Goal: Information Seeking & Learning: Learn about a topic

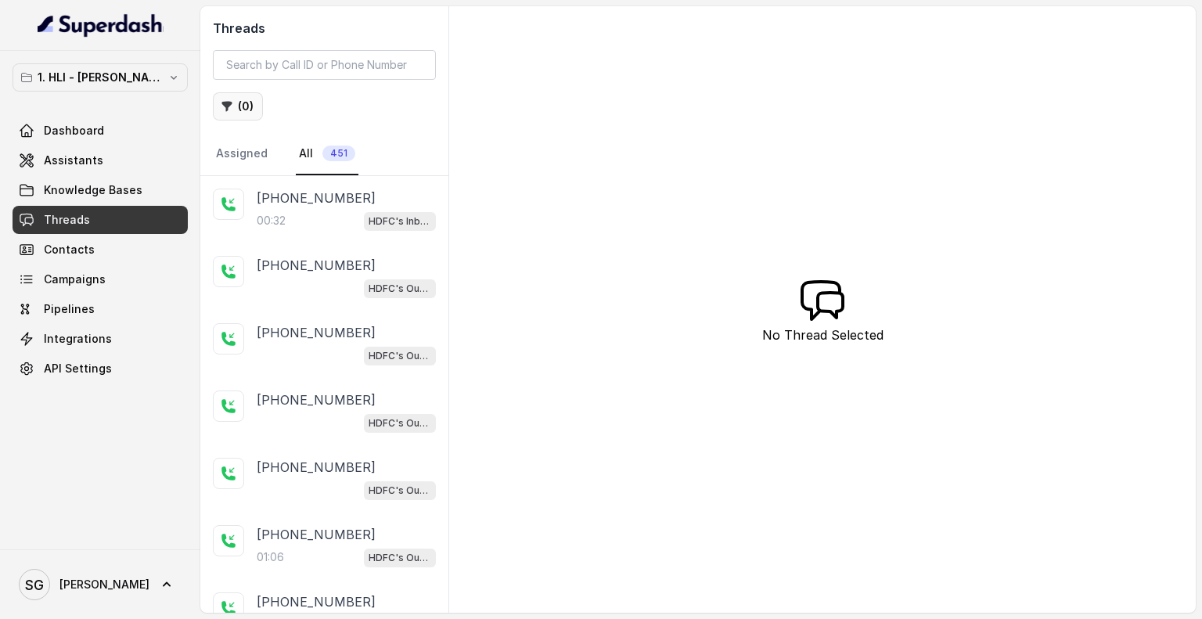
click at [231, 103] on icon "button" at bounding box center [227, 107] width 10 height 10
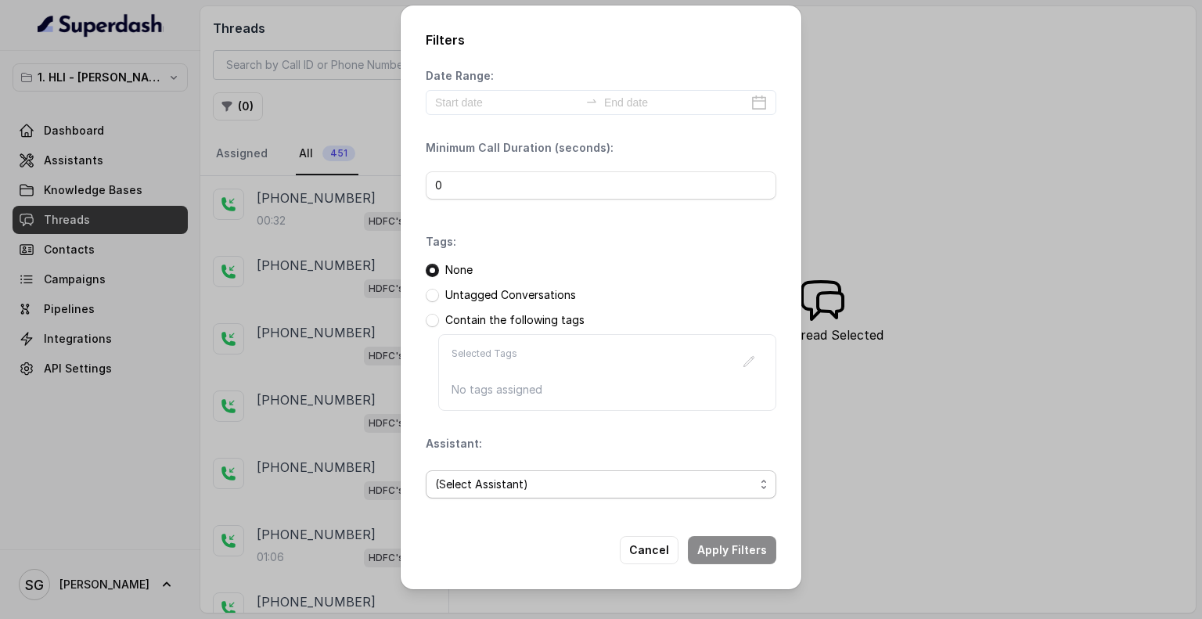
click at [563, 478] on span "(Select Assistant)" at bounding box center [594, 484] width 319 height 19
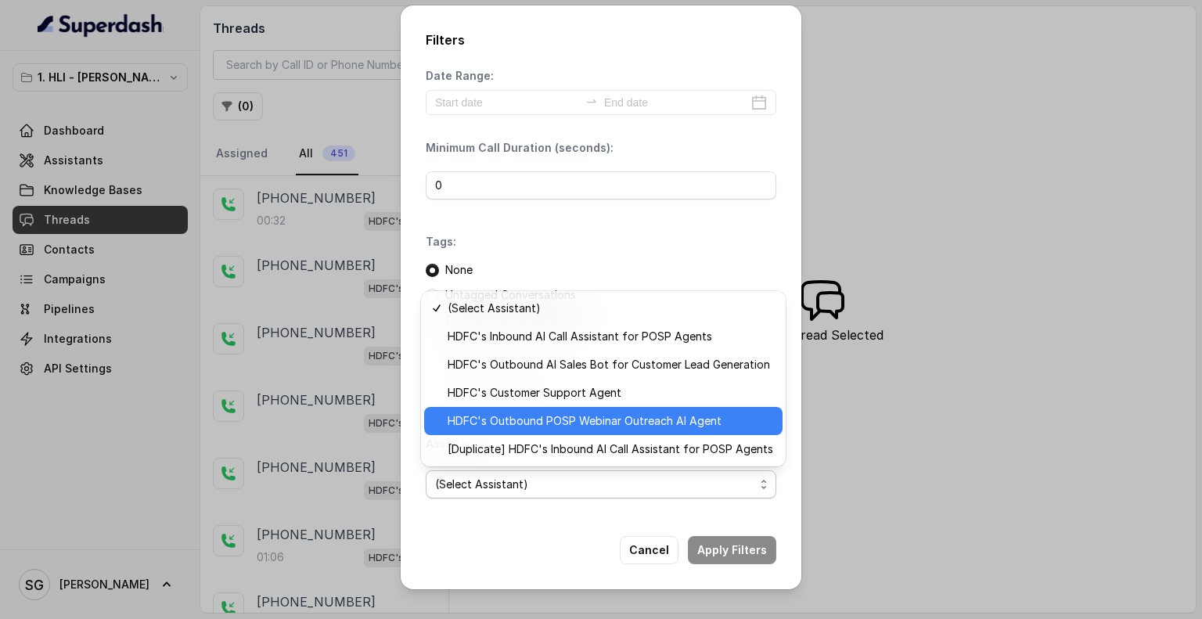
click at [598, 426] on span "HDFC's Outbound POSP Webinar Outreach AI Agent" at bounding box center [611, 421] width 326 height 19
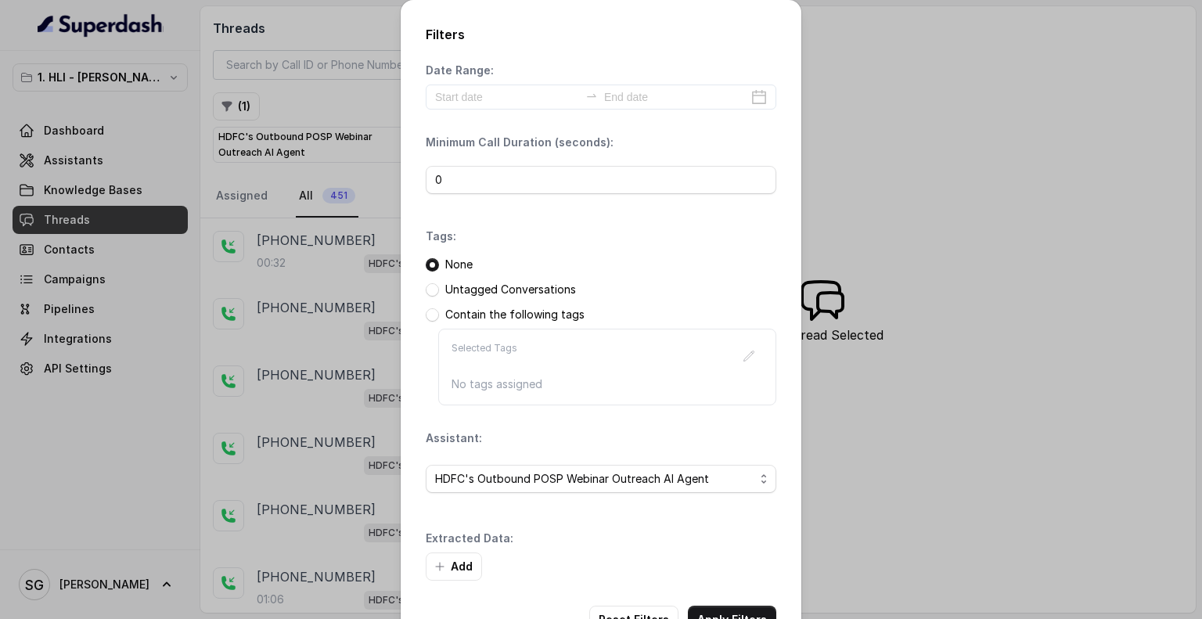
scroll to position [50, 0]
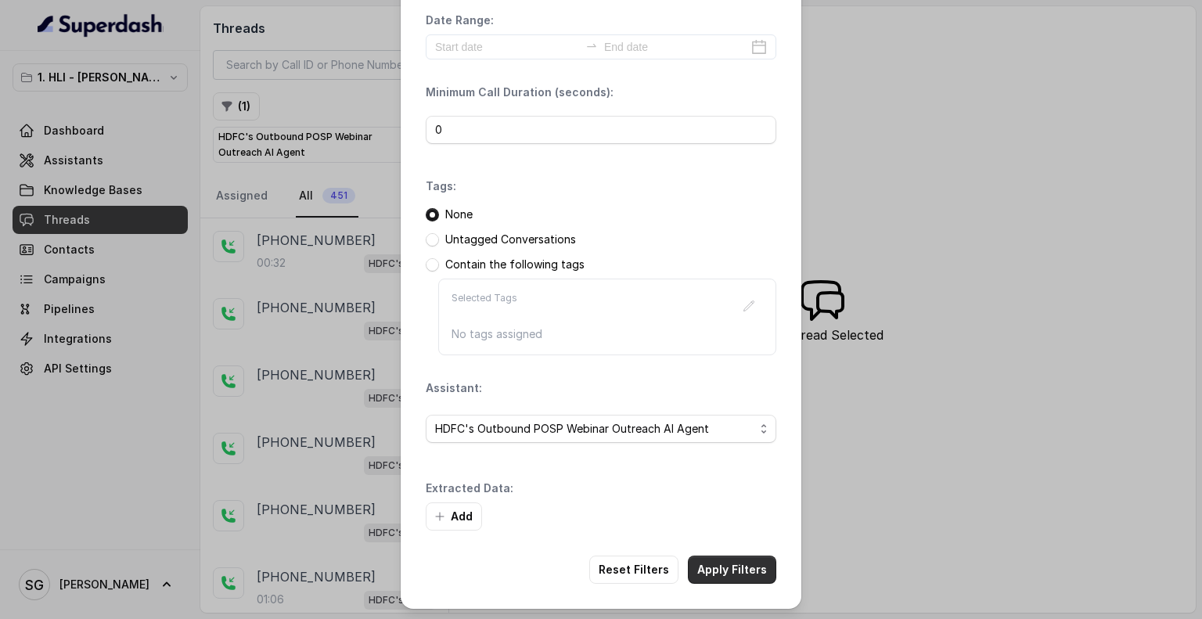
click at [720, 566] on button "Apply Filters" at bounding box center [732, 570] width 88 height 28
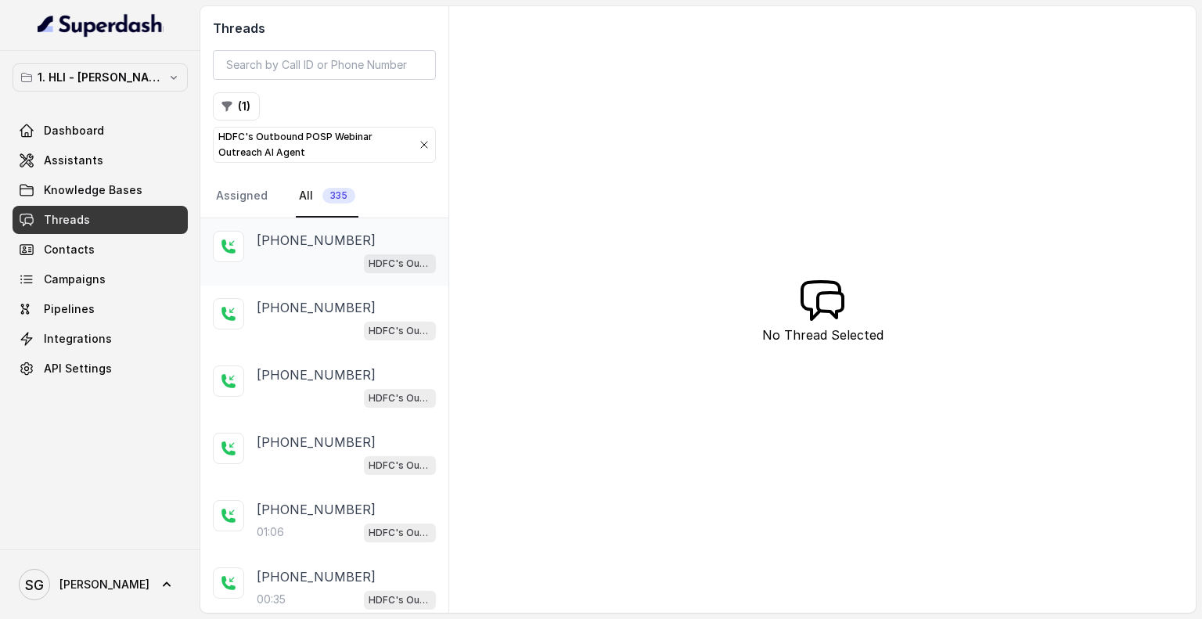
click at [293, 242] on p "[PHONE_NUMBER]" at bounding box center [316, 240] width 119 height 19
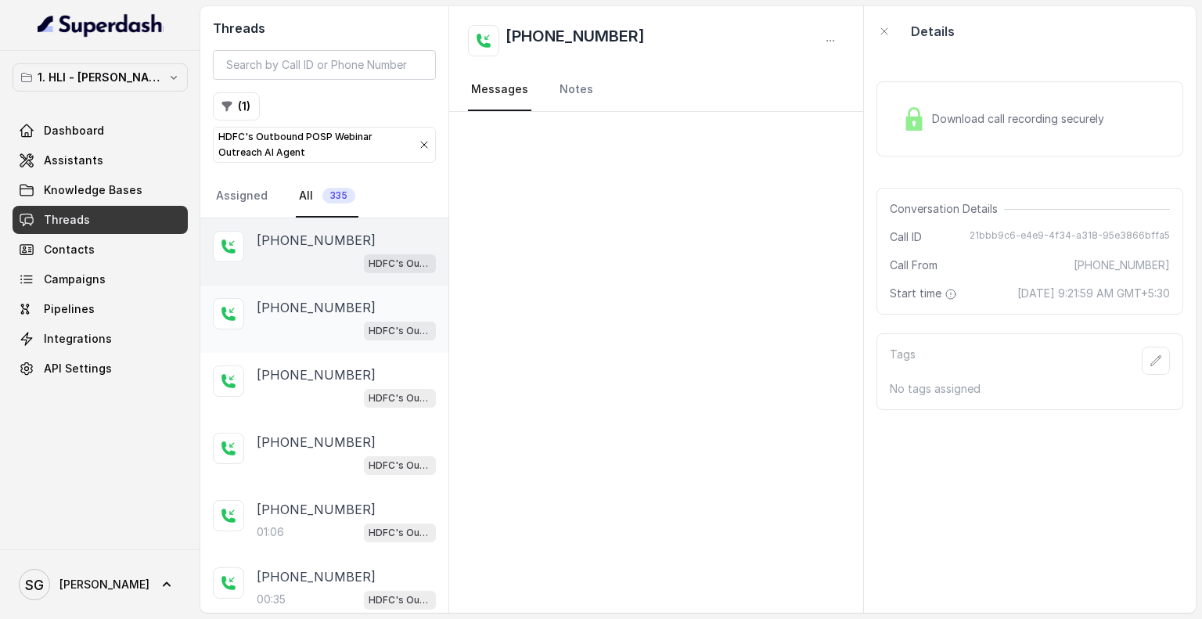
click at [304, 312] on p "[PHONE_NUMBER]" at bounding box center [316, 307] width 119 height 19
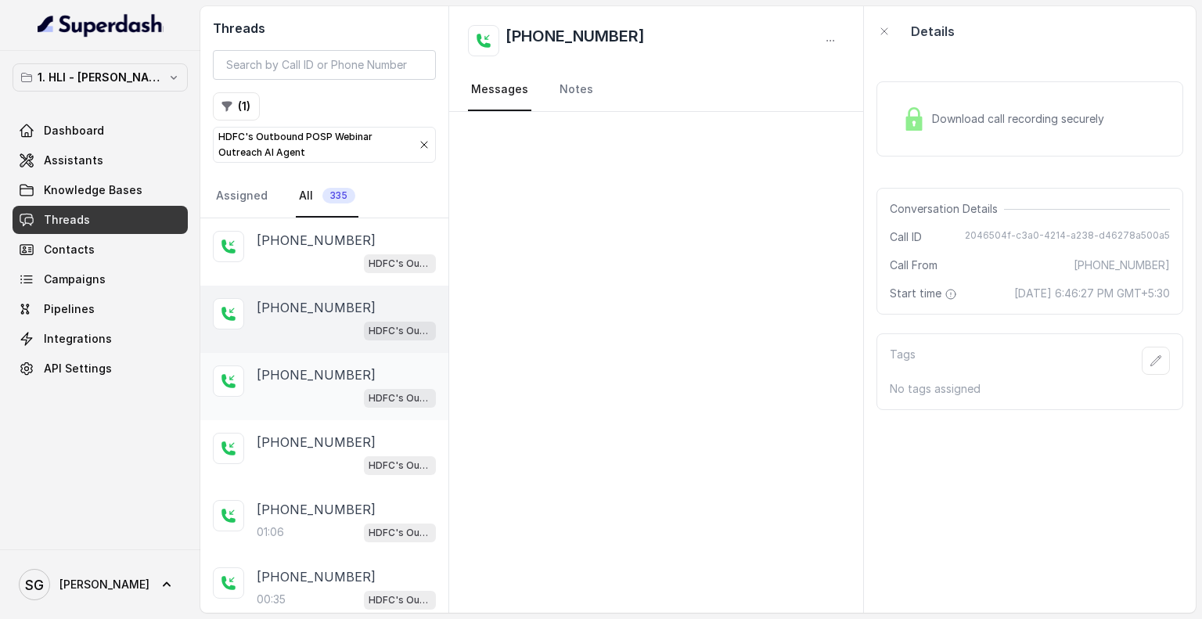
click at [297, 376] on p "[PHONE_NUMBER]" at bounding box center [316, 374] width 119 height 19
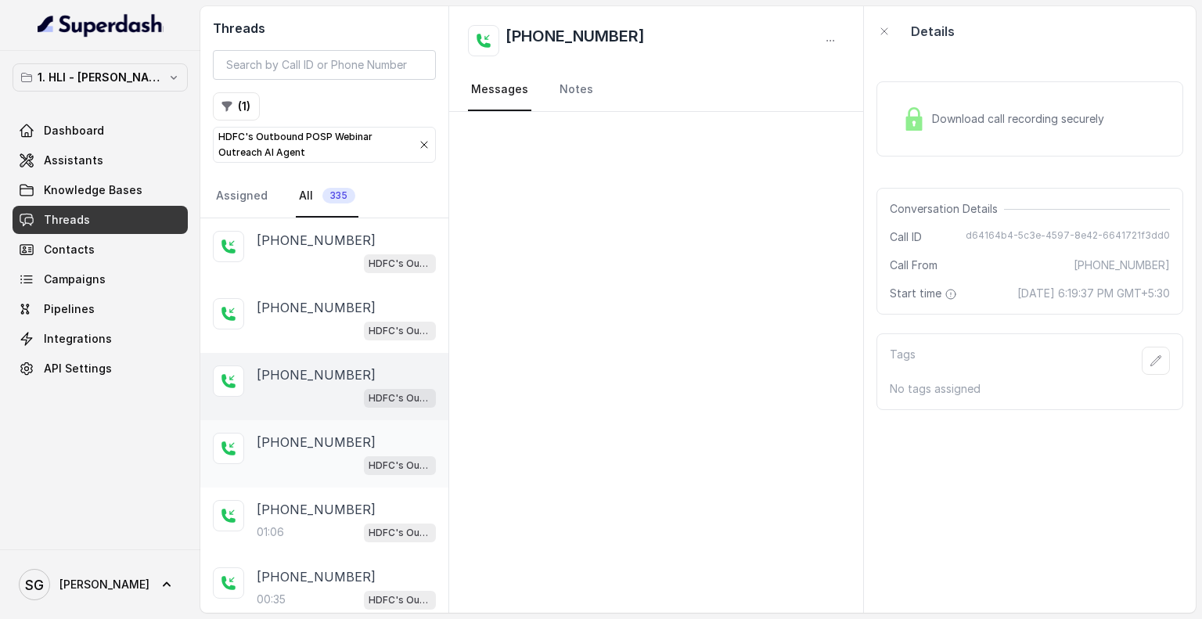
click at [291, 450] on div "[PHONE_NUMBER] HDFC's Outbound POSP Webinar Outreach AI Agent" at bounding box center [346, 454] width 179 height 42
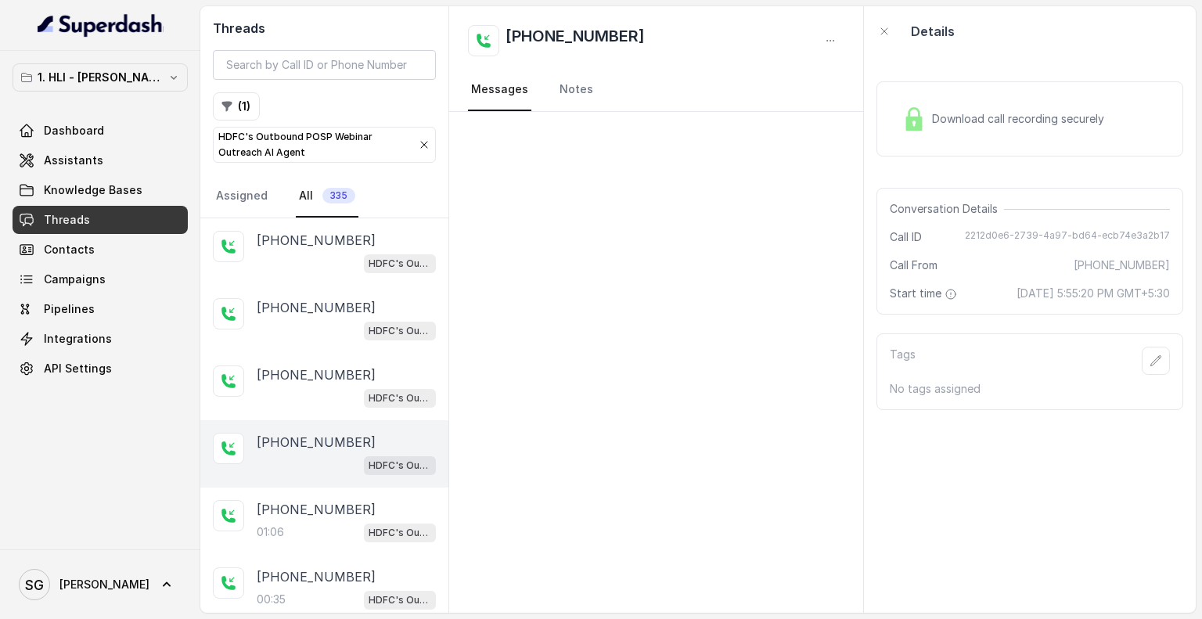
click at [1015, 117] on span "Download call recording securely" at bounding box center [1021, 119] width 178 height 16
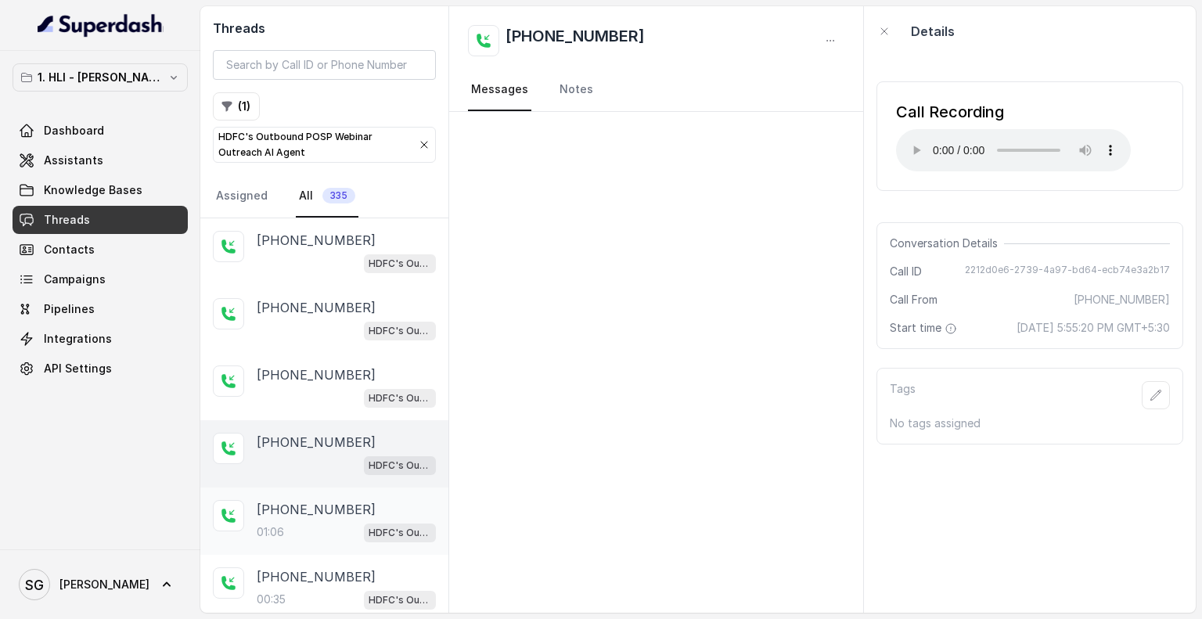
click at [327, 505] on p "[PHONE_NUMBER]" at bounding box center [316, 509] width 119 height 19
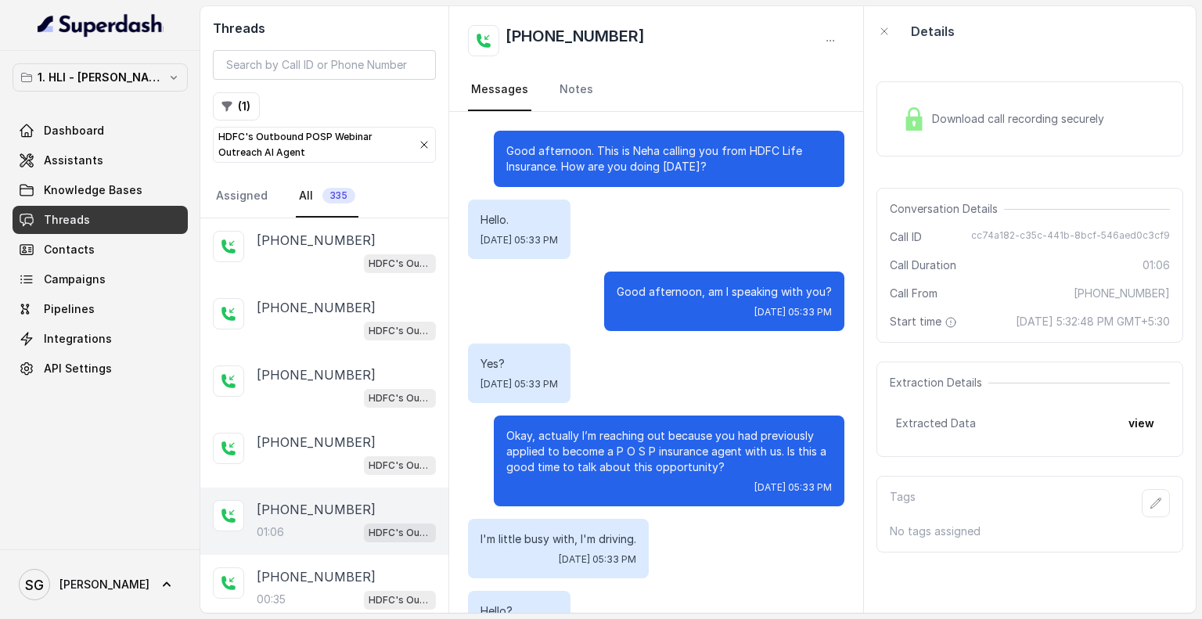
scroll to position [365, 0]
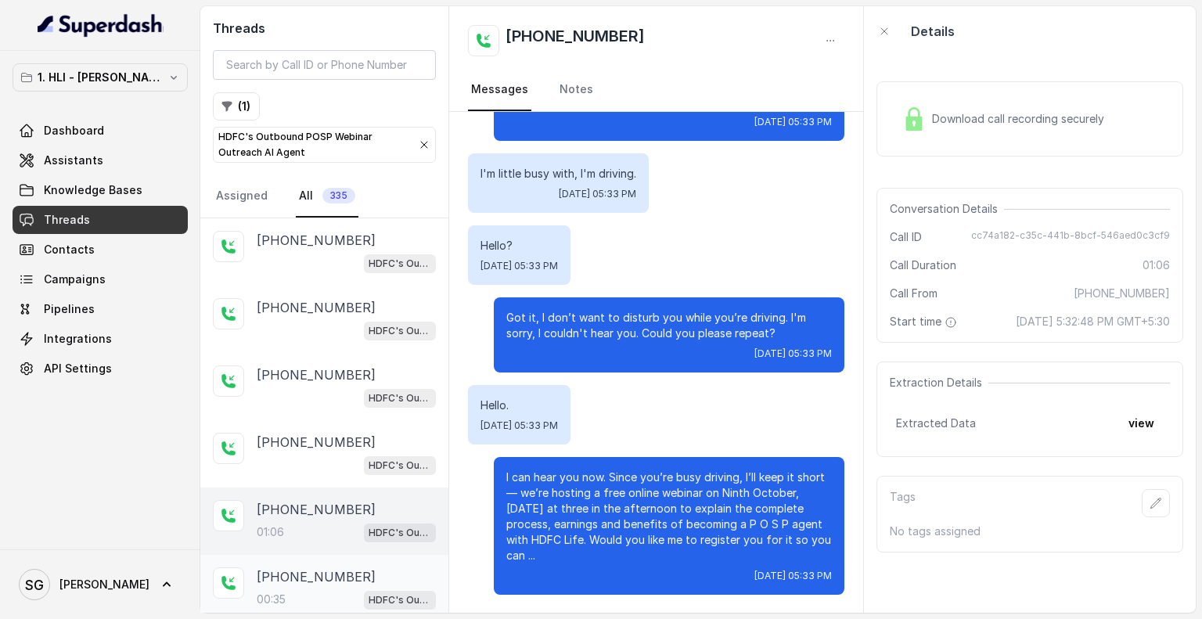
click at [292, 572] on p "[PHONE_NUMBER]" at bounding box center [316, 576] width 119 height 19
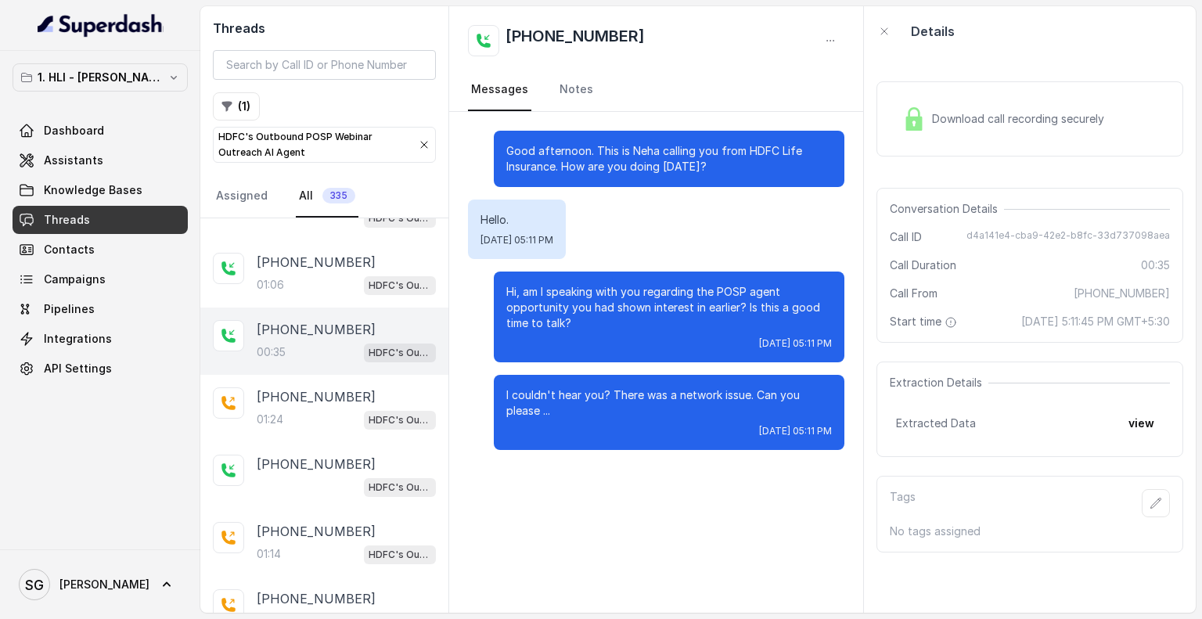
scroll to position [257, 0]
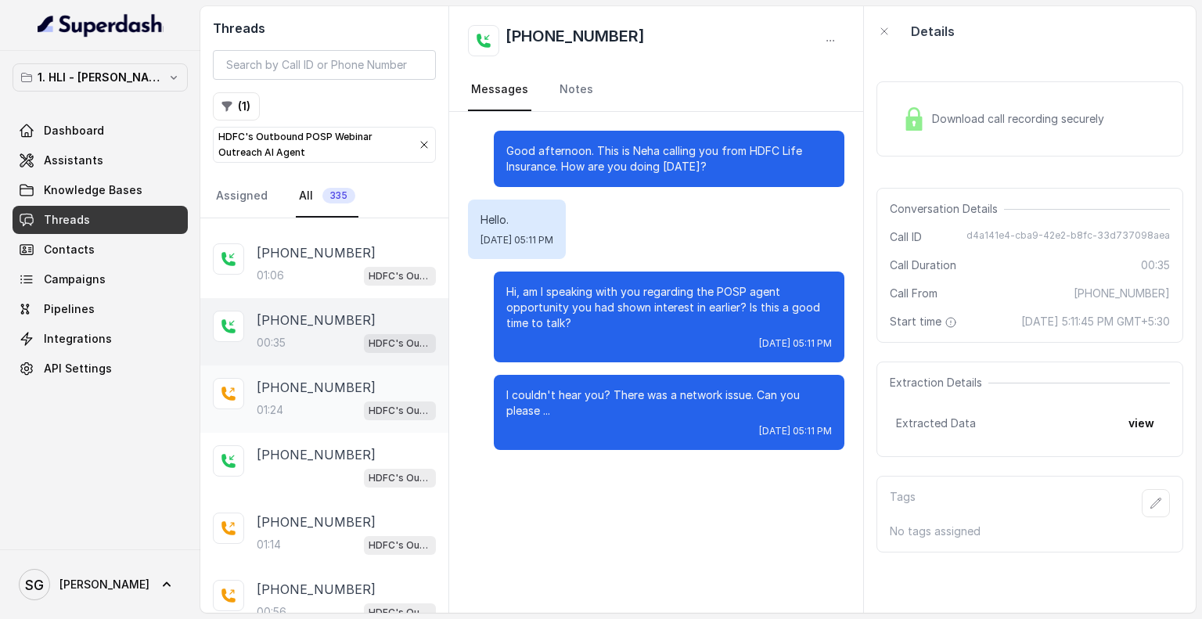
click at [305, 365] on div "[PHONE_NUMBER]:24 HDFC's Outbound POSP Webinar Outreach AI Agent" at bounding box center [324, 398] width 248 height 67
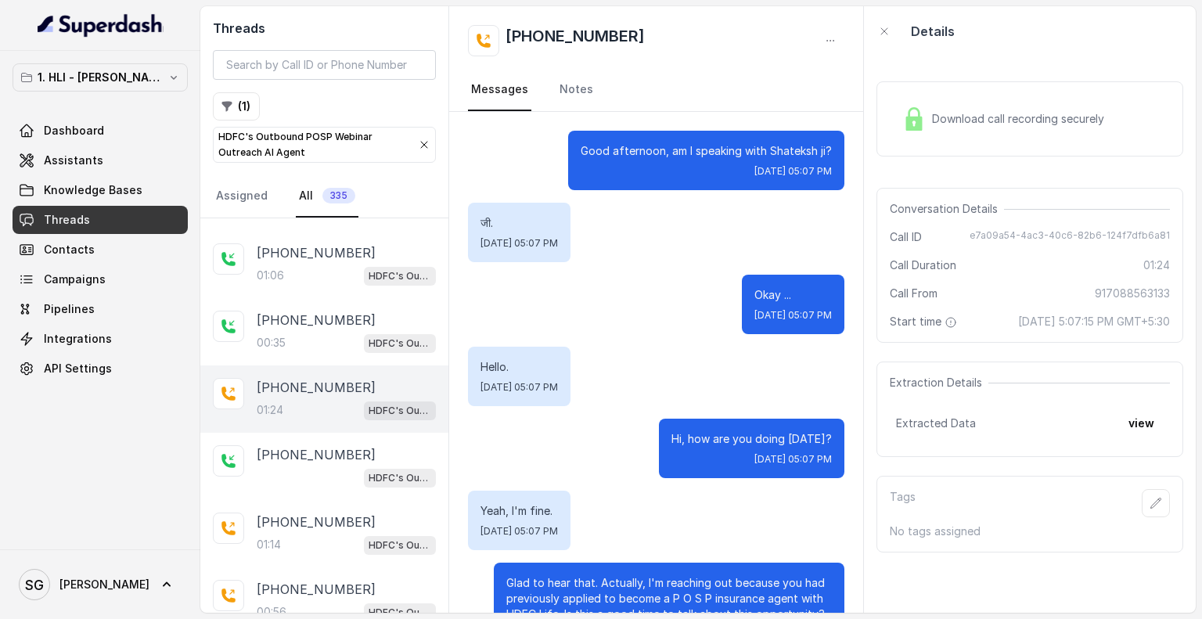
scroll to position [791, 0]
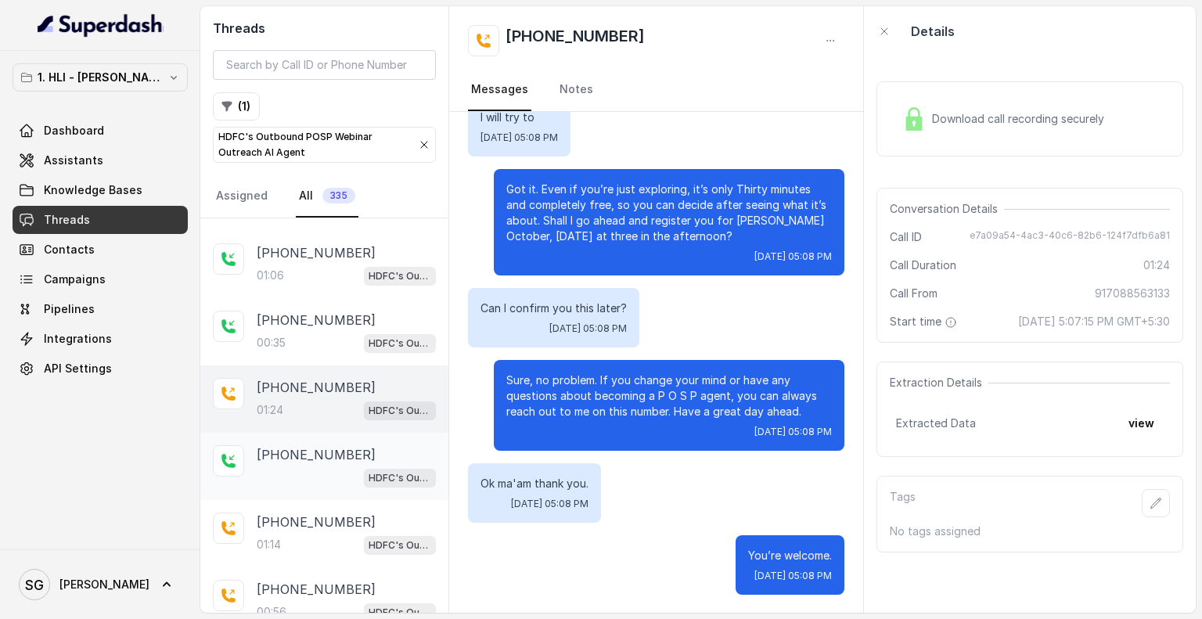
click at [294, 456] on p "[PHONE_NUMBER]" at bounding box center [316, 454] width 119 height 19
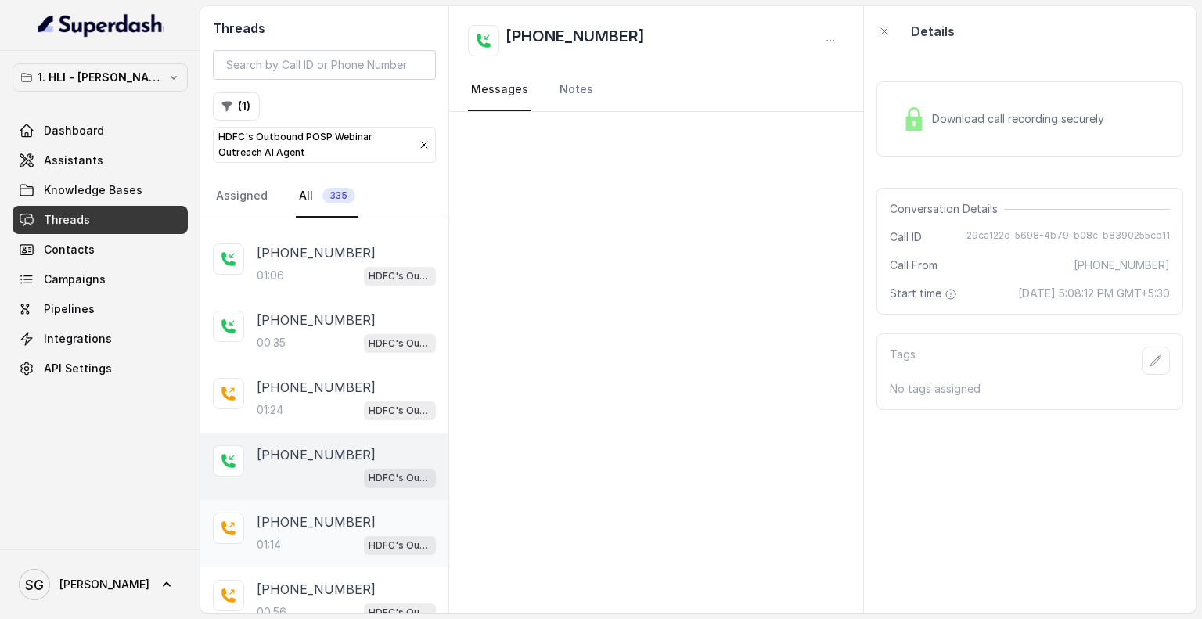
click at [293, 518] on p "[PHONE_NUMBER]" at bounding box center [316, 522] width 119 height 19
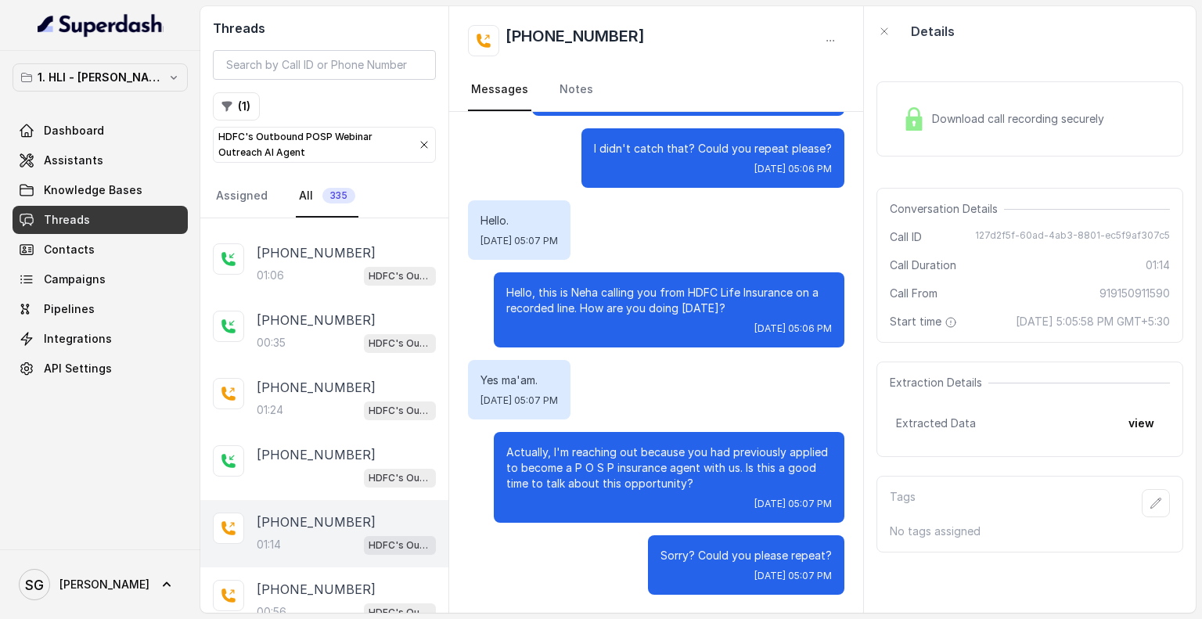
scroll to position [333, 0]
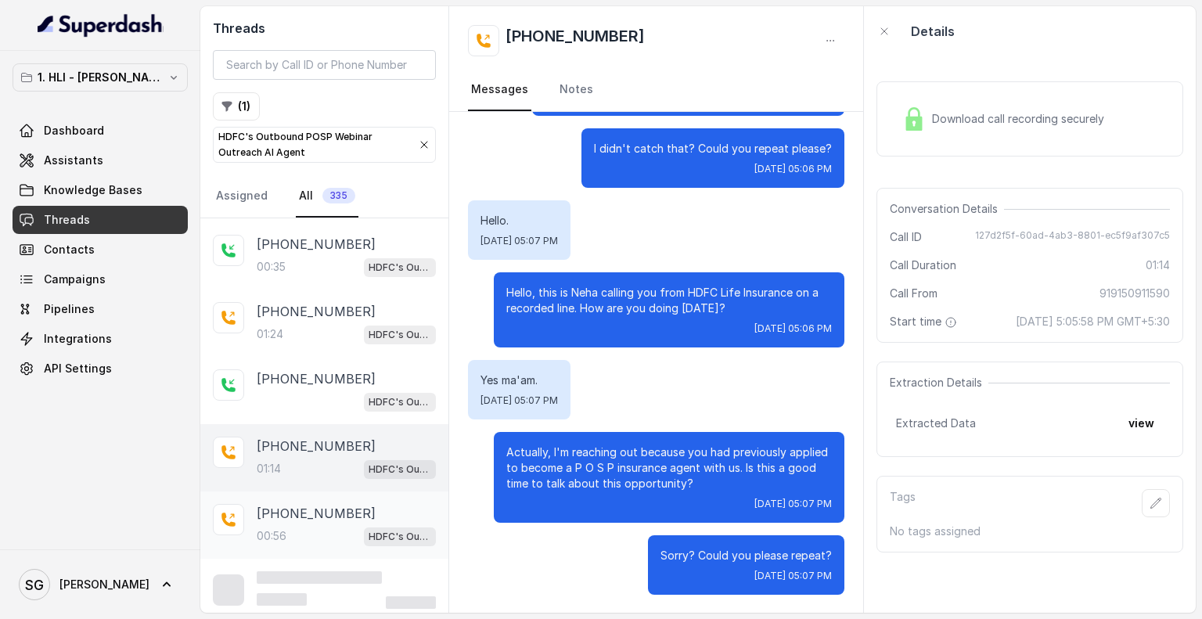
click at [285, 515] on p "[PHONE_NUMBER]" at bounding box center [316, 513] width 119 height 19
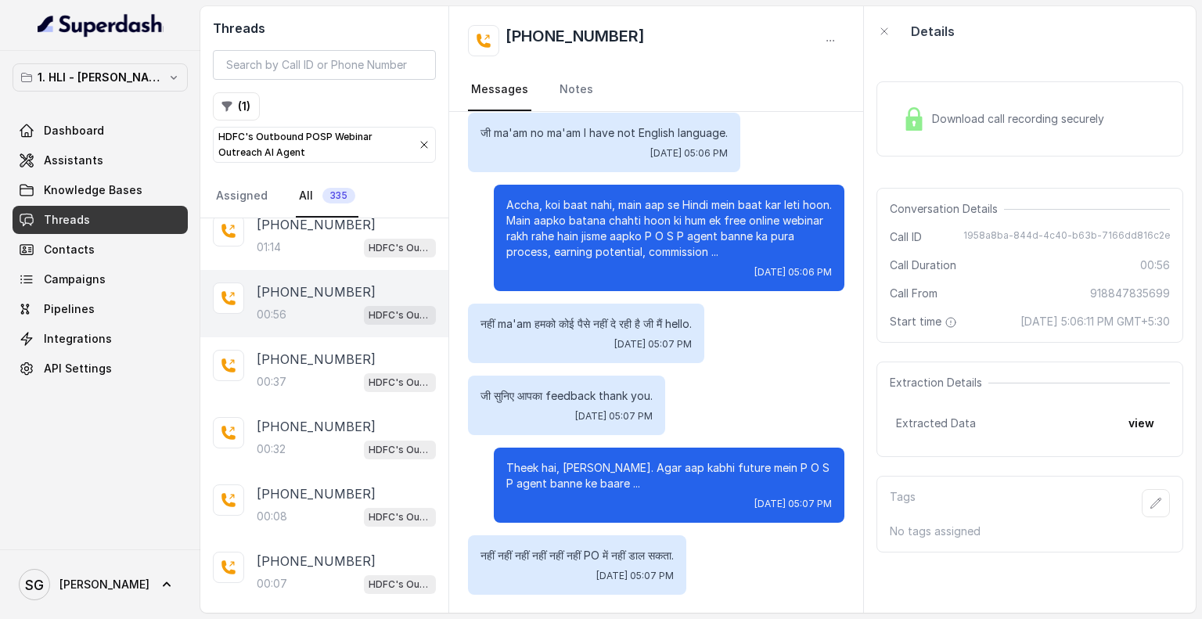
scroll to position [554, 0]
click at [283, 374] on p "00:37" at bounding box center [272, 382] width 30 height 16
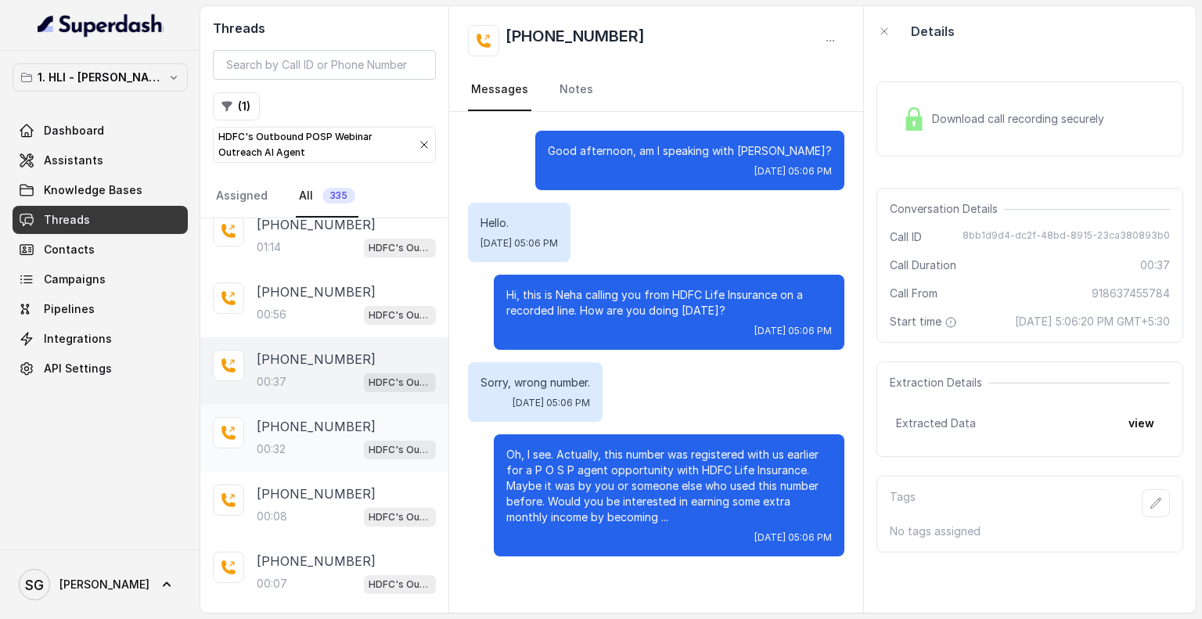
click at [289, 417] on p "[PHONE_NUMBER]" at bounding box center [316, 426] width 119 height 19
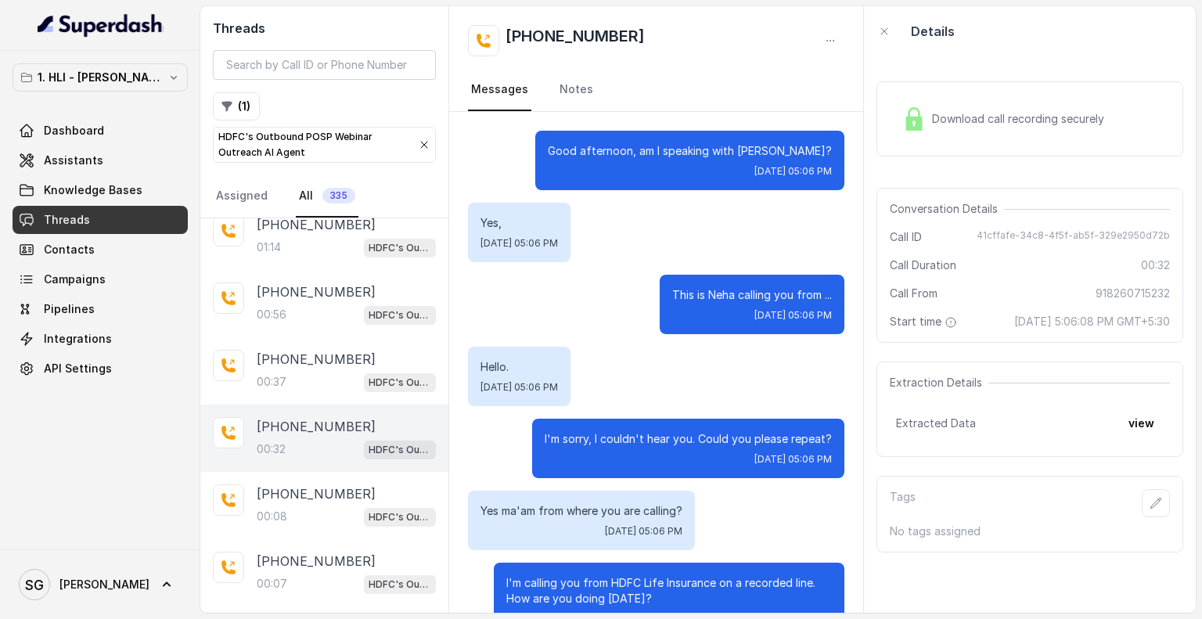
scroll to position [187, 0]
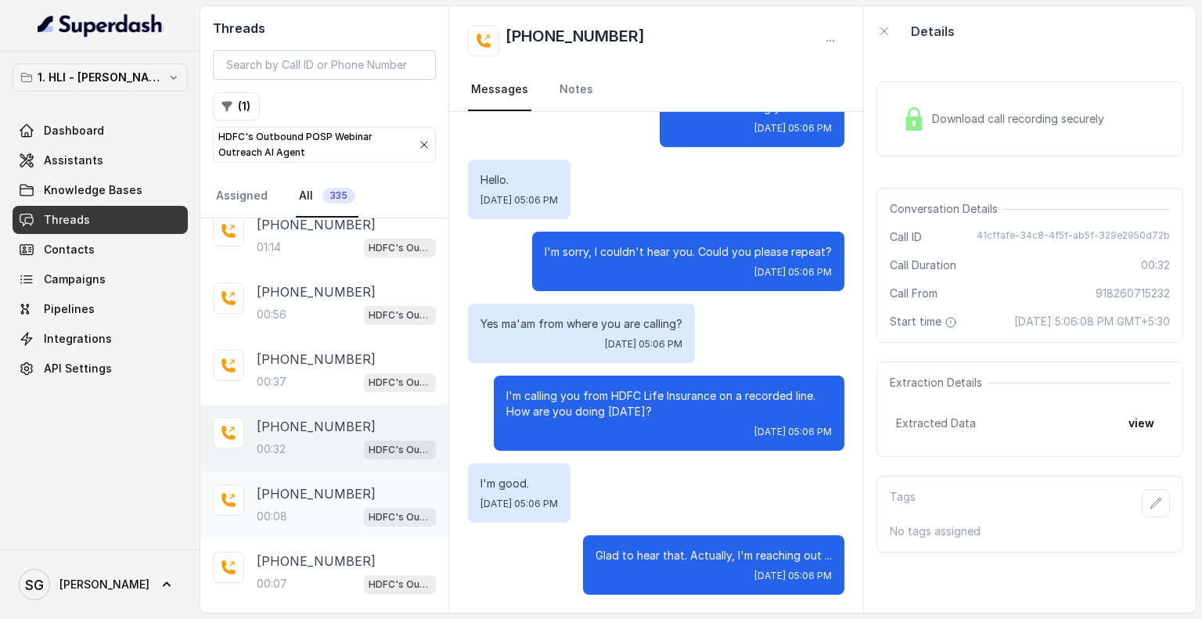
click at [293, 493] on p "[PHONE_NUMBER]" at bounding box center [316, 493] width 119 height 19
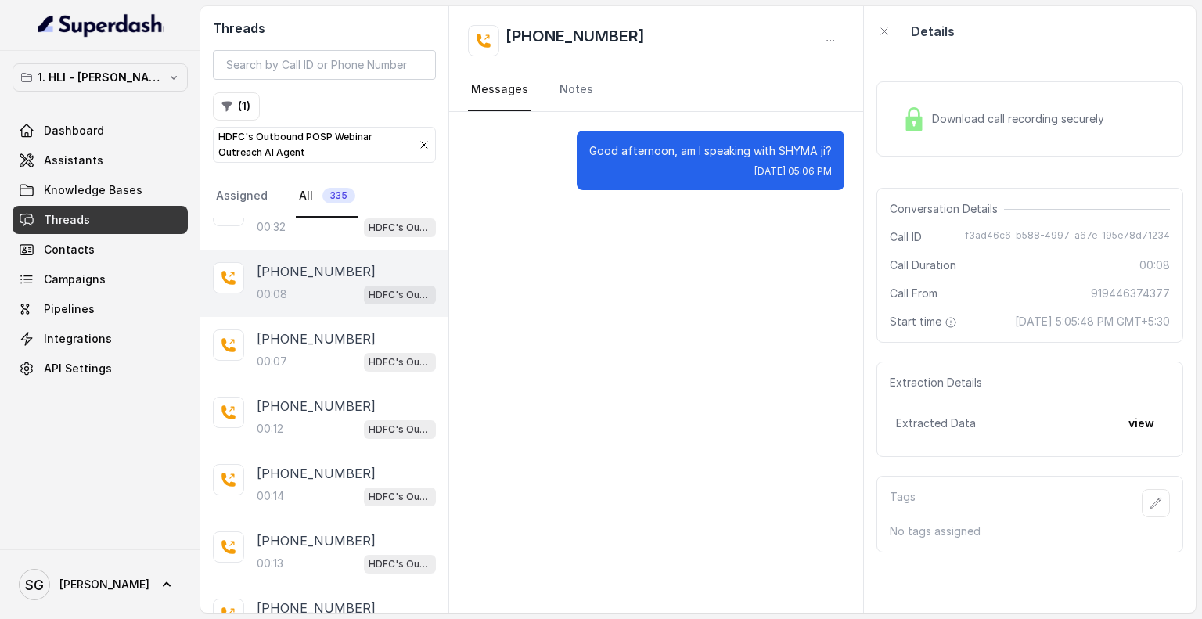
scroll to position [779, 0]
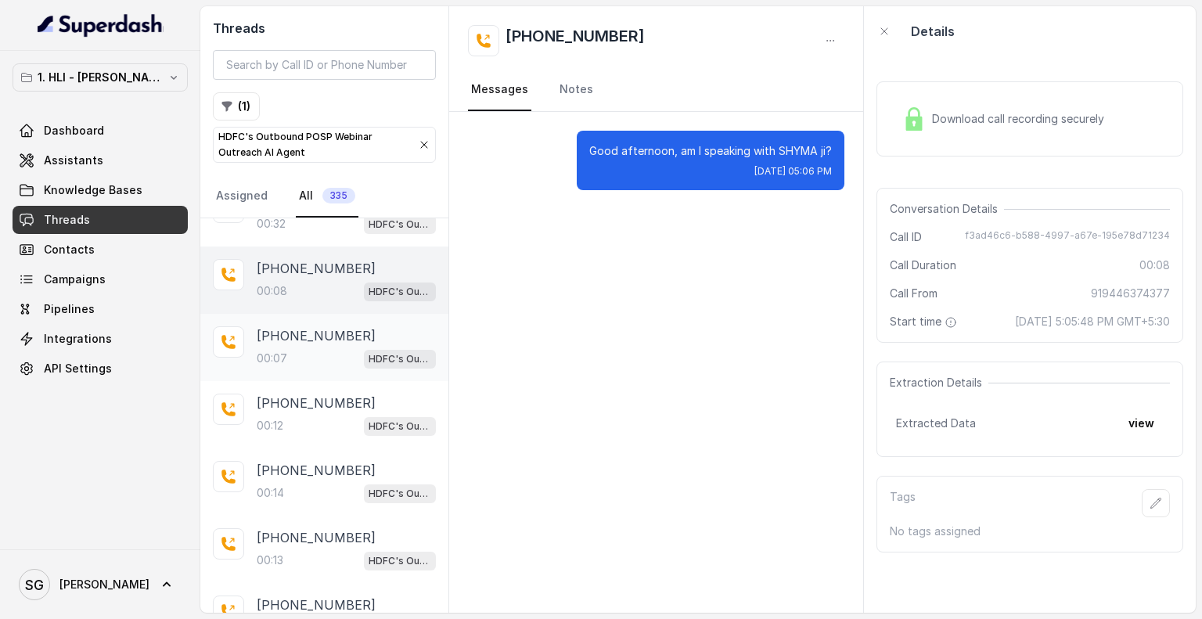
click at [294, 333] on p "[PHONE_NUMBER]" at bounding box center [316, 335] width 119 height 19
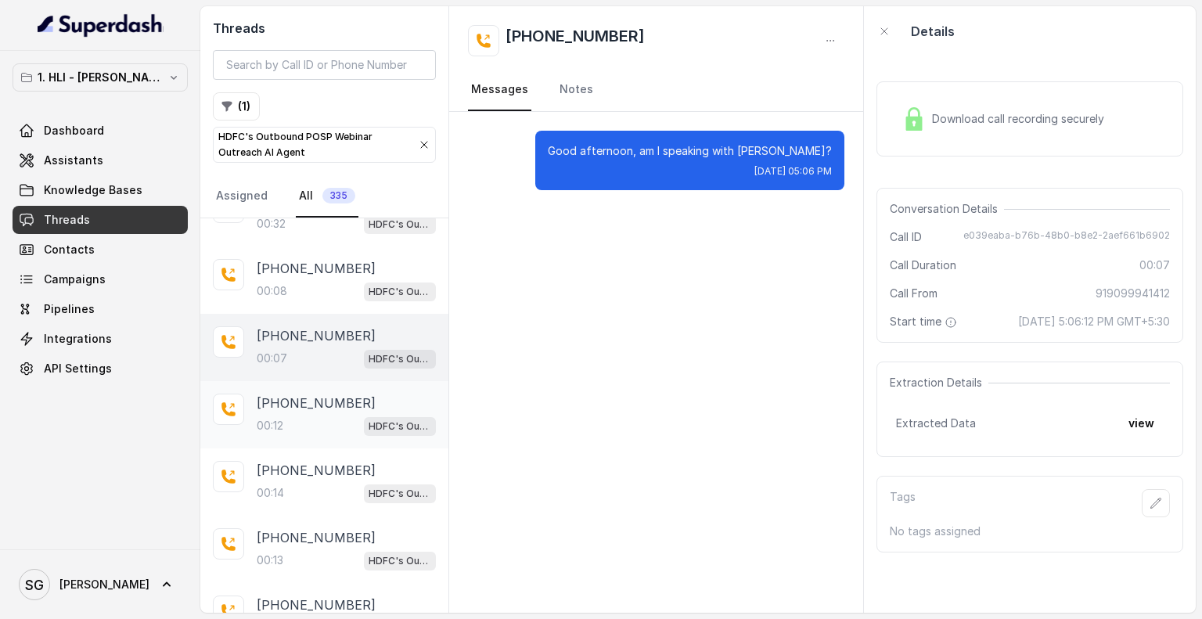
click at [294, 394] on p "[PHONE_NUMBER]" at bounding box center [316, 403] width 119 height 19
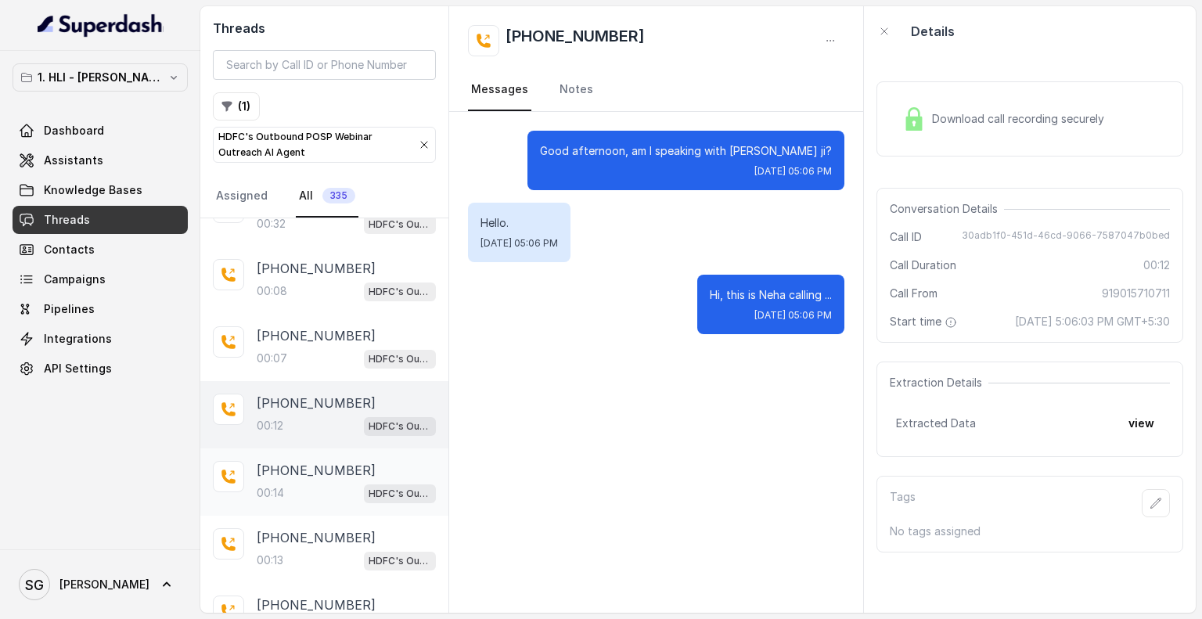
click at [296, 461] on p "[PHONE_NUMBER]" at bounding box center [316, 470] width 119 height 19
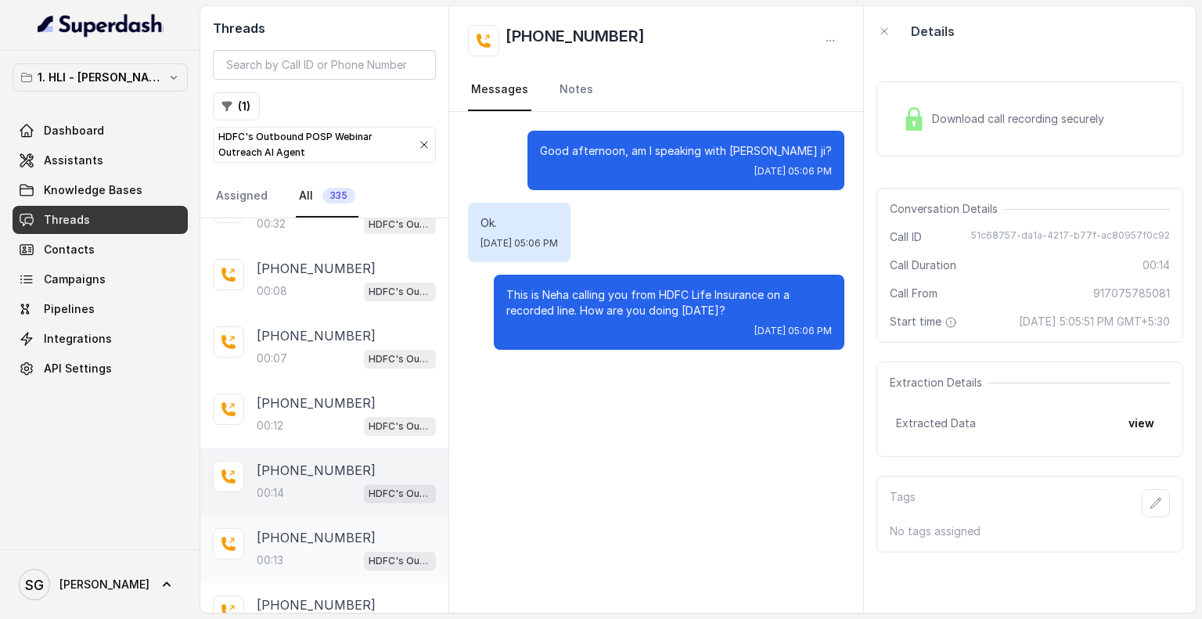
click at [297, 528] on p "[PHONE_NUMBER]" at bounding box center [316, 537] width 119 height 19
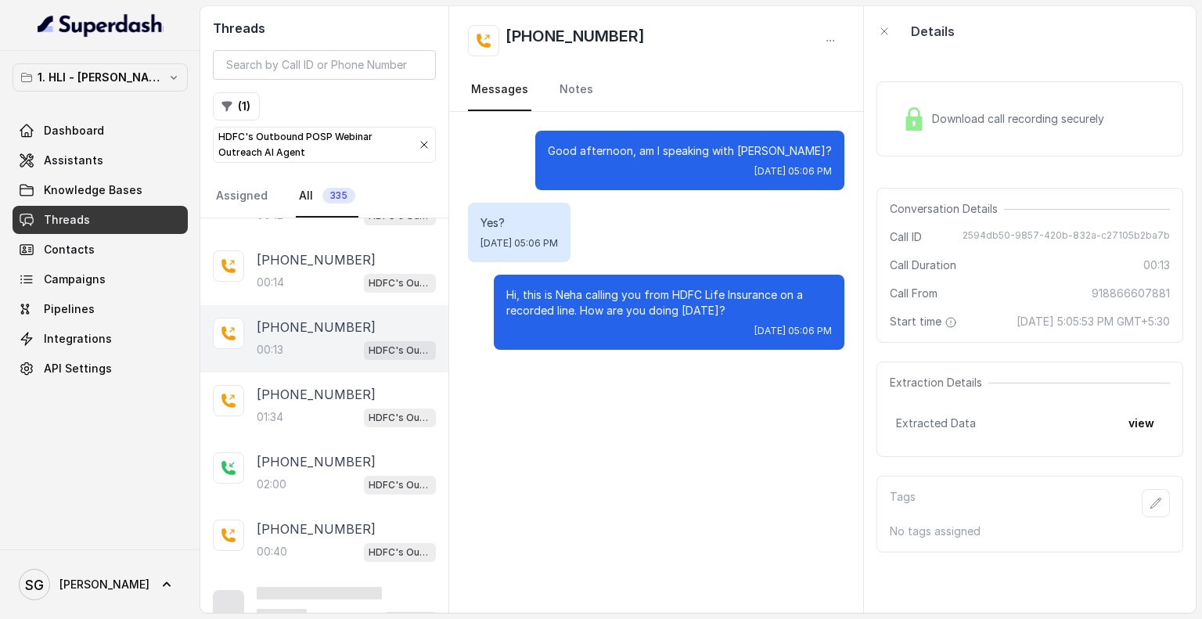
scroll to position [999, 0]
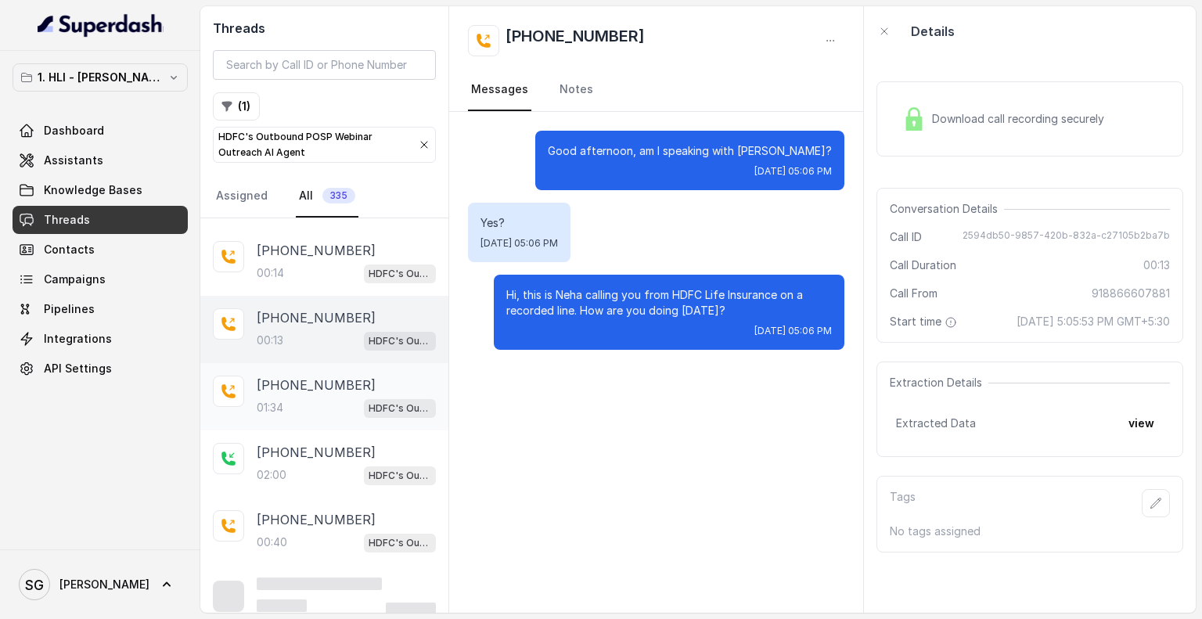
click at [287, 398] on div "01:34 HDFC's Outbound POSP Webinar Outreach AI Agent" at bounding box center [346, 408] width 179 height 20
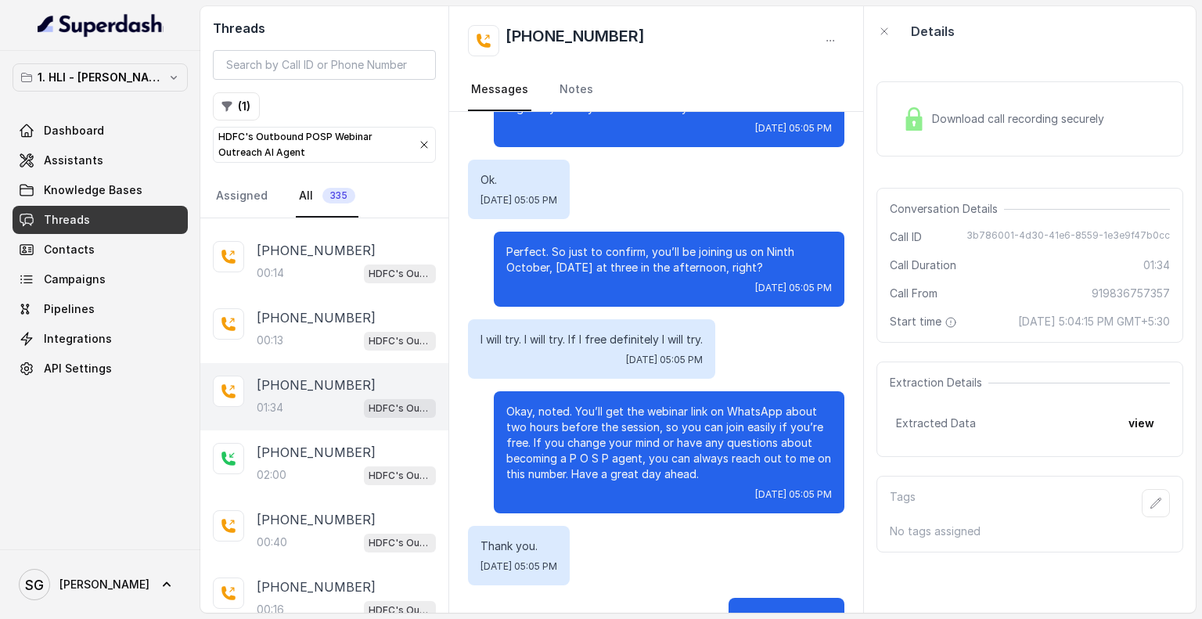
scroll to position [735, 0]
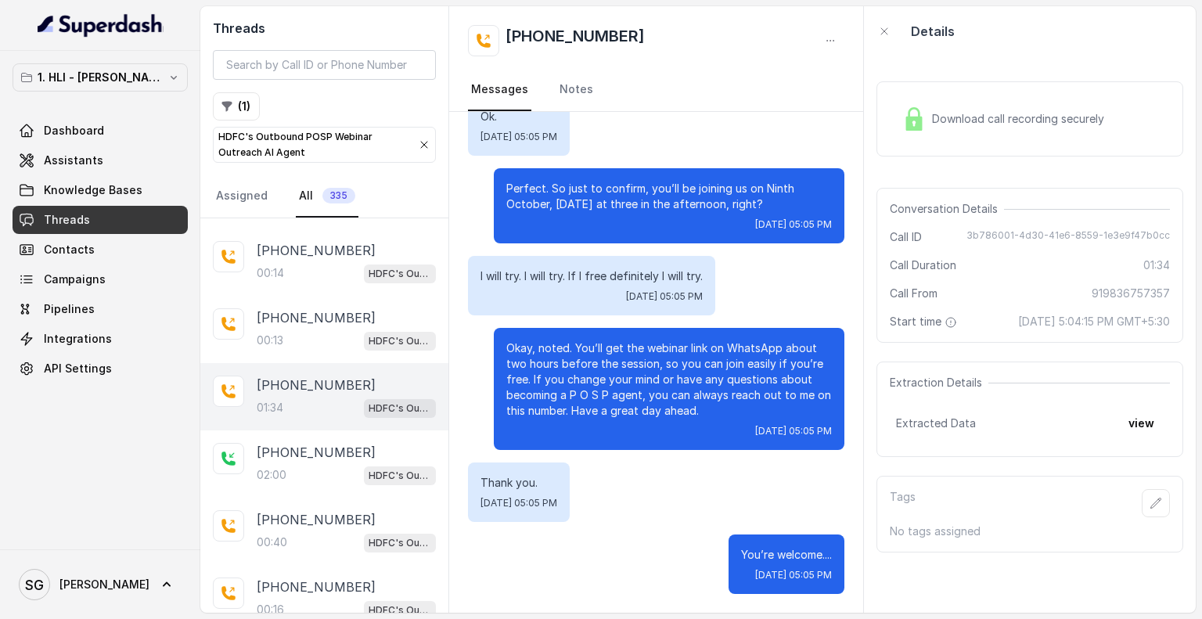
click at [1020, 117] on span "Download call recording securely" at bounding box center [1021, 119] width 178 height 16
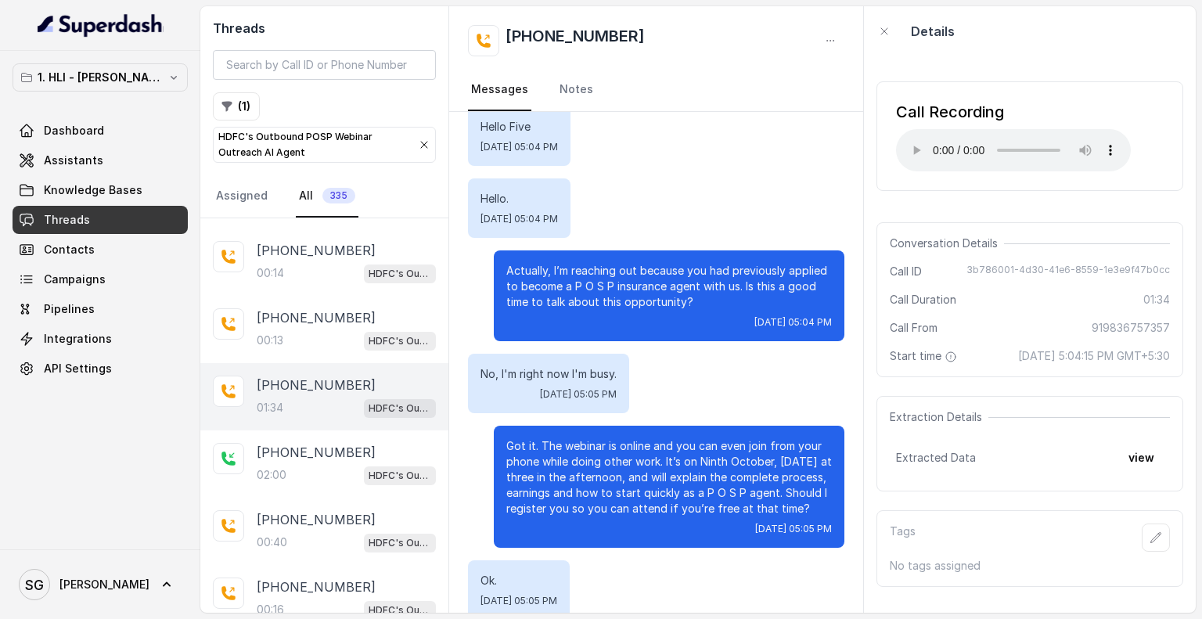
scroll to position [263, 0]
